Goal: Information Seeking & Learning: Learn about a topic

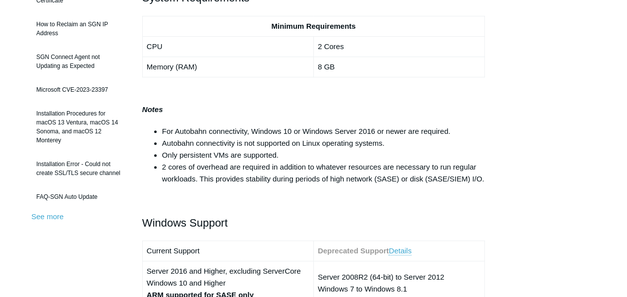
scroll to position [248, 0]
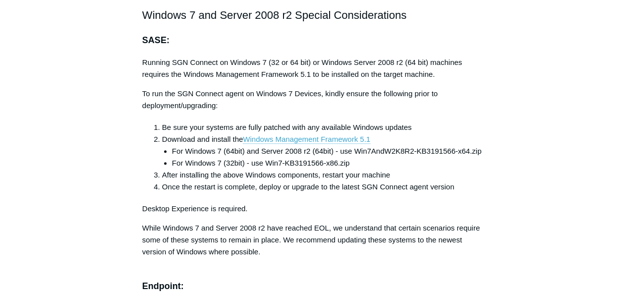
scroll to position [2180, 0]
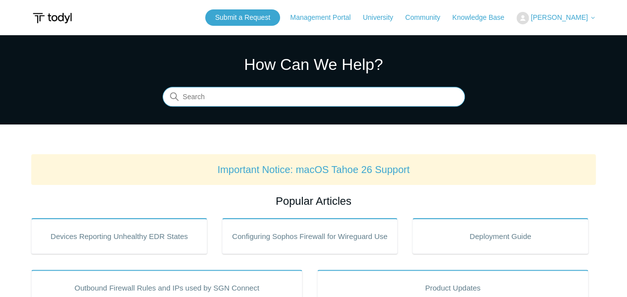
click at [293, 98] on input "Search" at bounding box center [313, 97] width 302 height 20
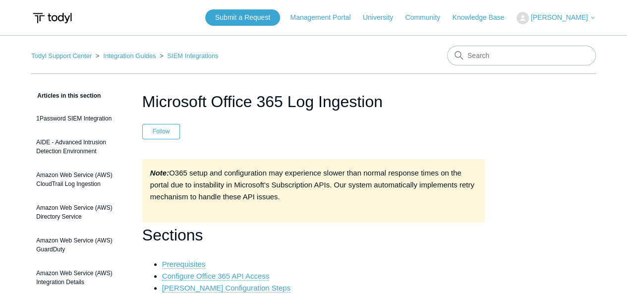
click at [426, 115] on header "Microsoft Office 365 Log Ingestion Follow Not yet followed by anyone" at bounding box center [313, 115] width 342 height 50
